Goal: Information Seeking & Learning: Understand process/instructions

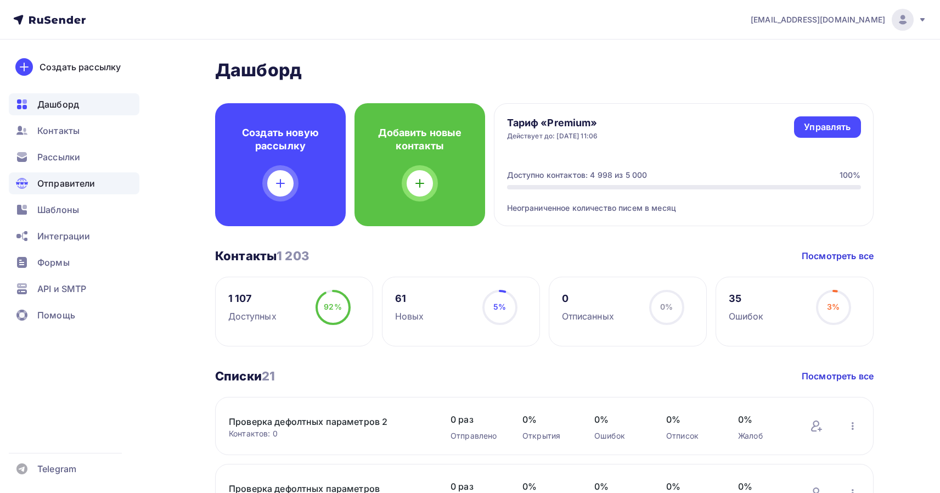
click at [72, 192] on div "Отправители" at bounding box center [74, 183] width 131 height 22
click at [68, 283] on span "API и SMTP" at bounding box center [61, 288] width 49 height 13
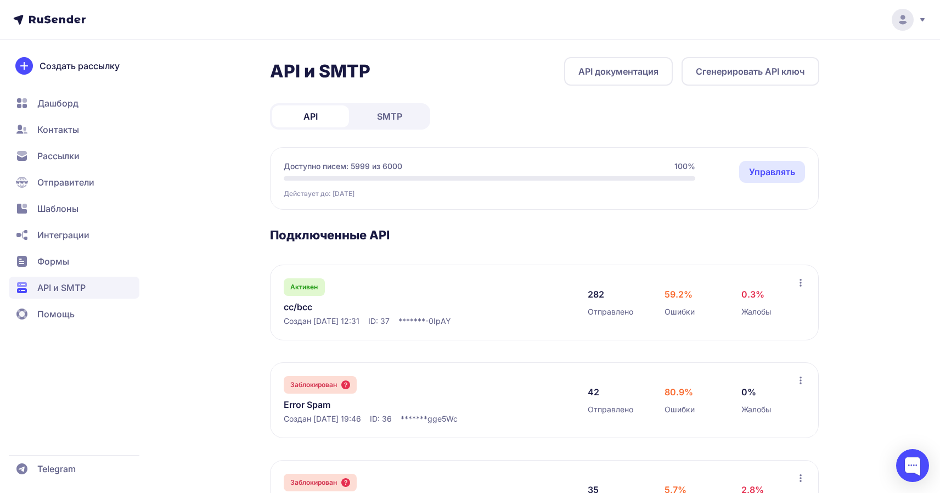
click at [298, 307] on link "cc/bcc" at bounding box center [396, 306] width 225 height 13
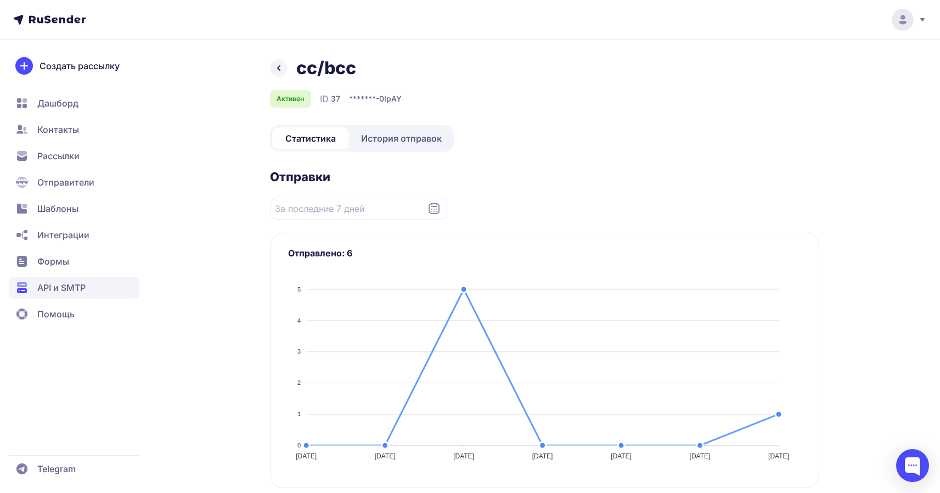
click at [382, 143] on span "История отправок" at bounding box center [401, 138] width 81 height 13
